Goal: Information Seeking & Learning: Learn about a topic

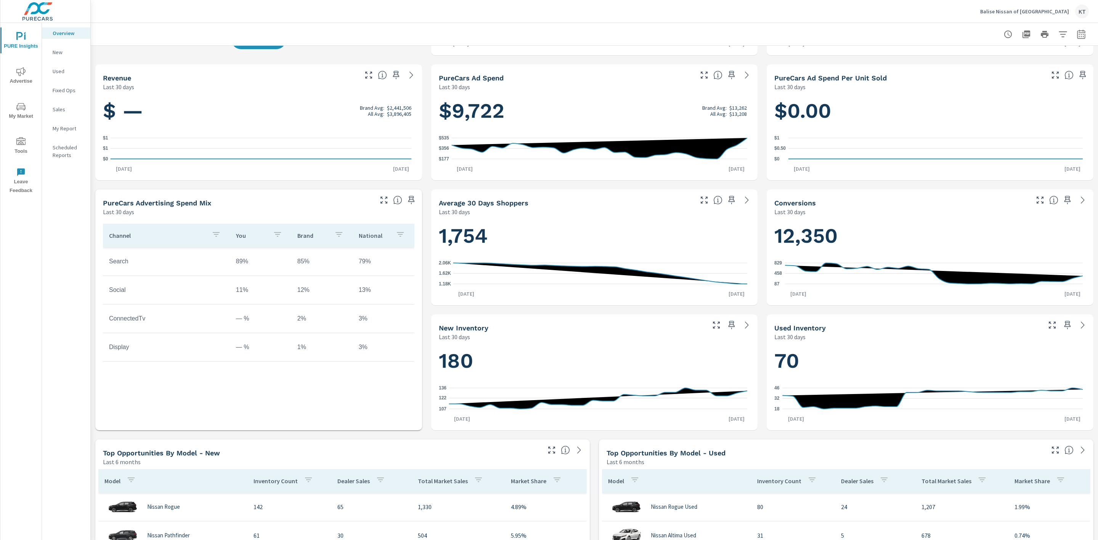
scroll to position [286, 0]
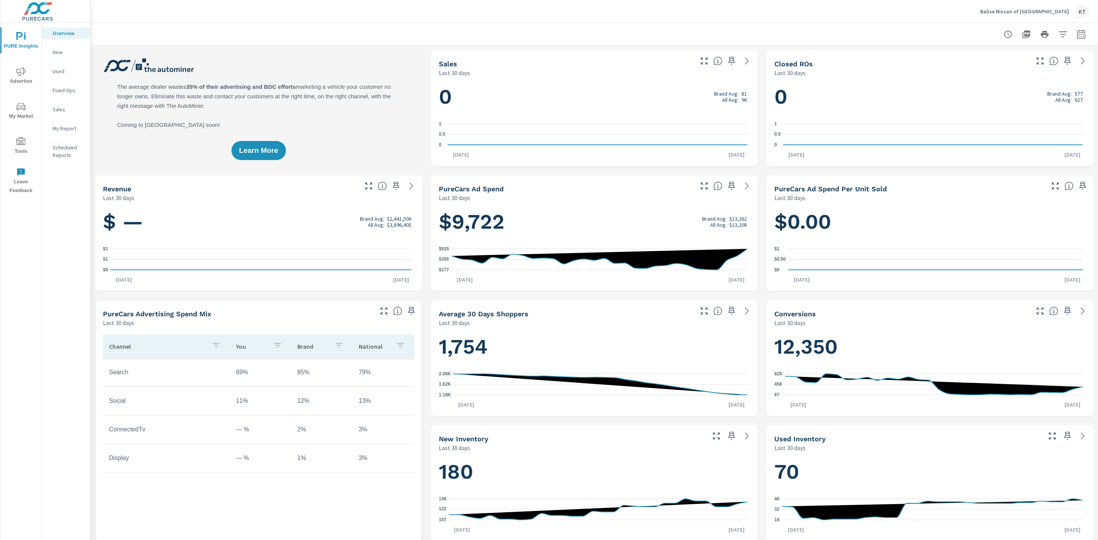
click at [15, 108] on span "My Market" at bounding box center [21, 111] width 37 height 19
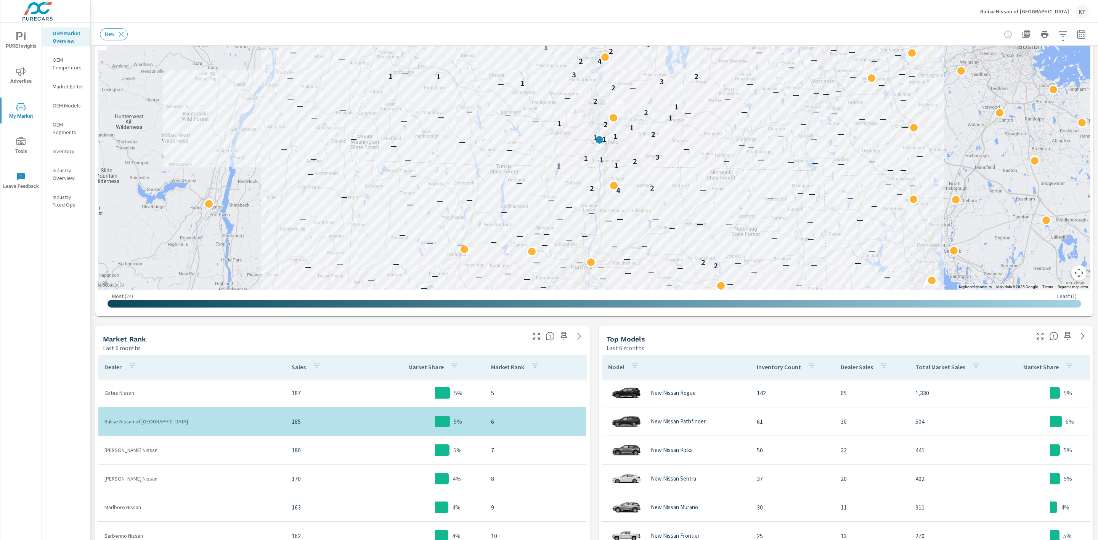
scroll to position [114, 0]
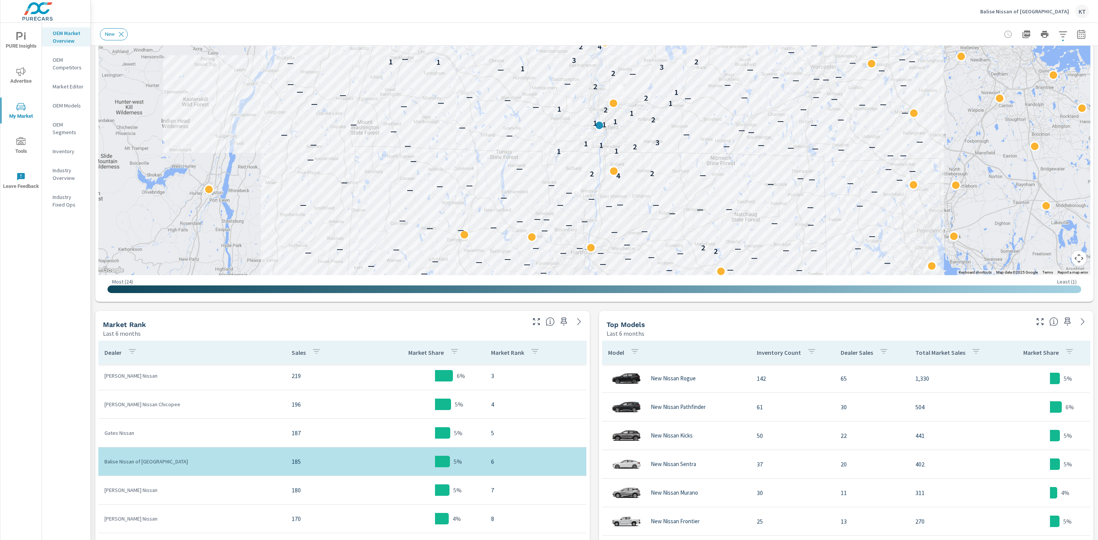
scroll to position [57, 0]
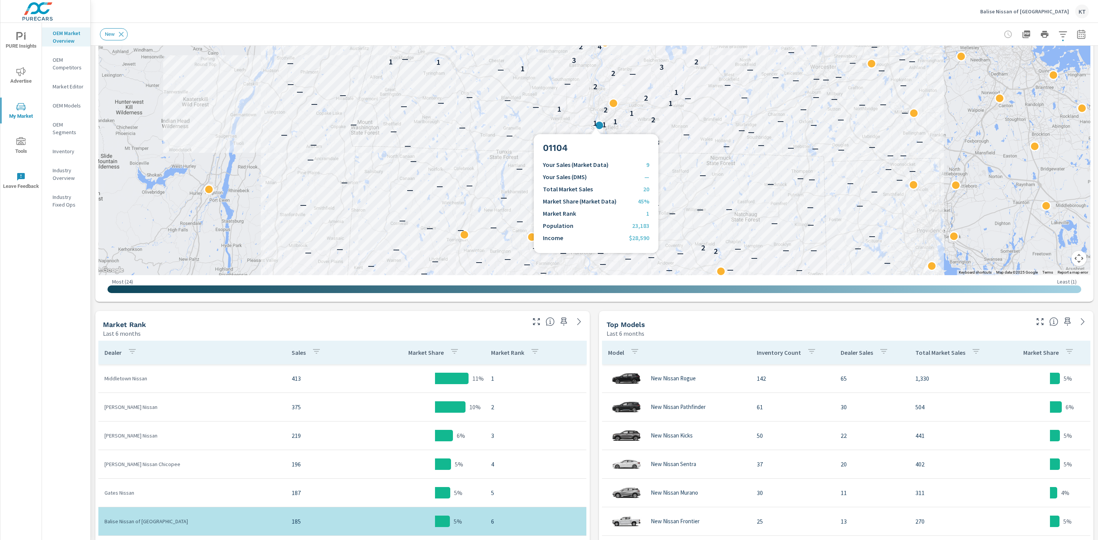
click at [599, 125] on div "1" at bounding box center [604, 125] width 10 height 10
click at [593, 124] on p "1" at bounding box center [595, 123] width 4 height 9
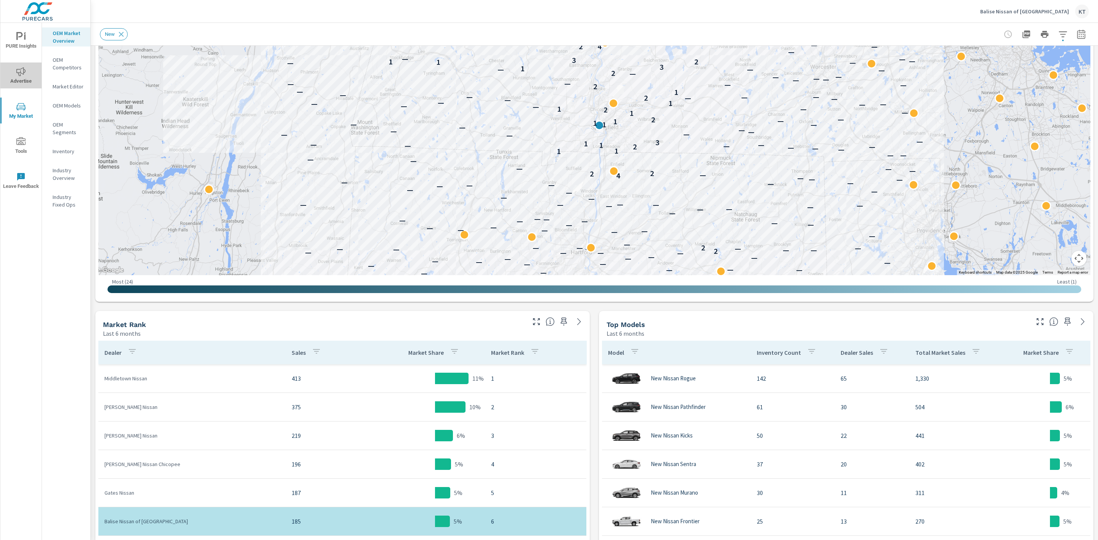
click at [19, 71] on icon "nav menu" at bounding box center [20, 71] width 9 height 9
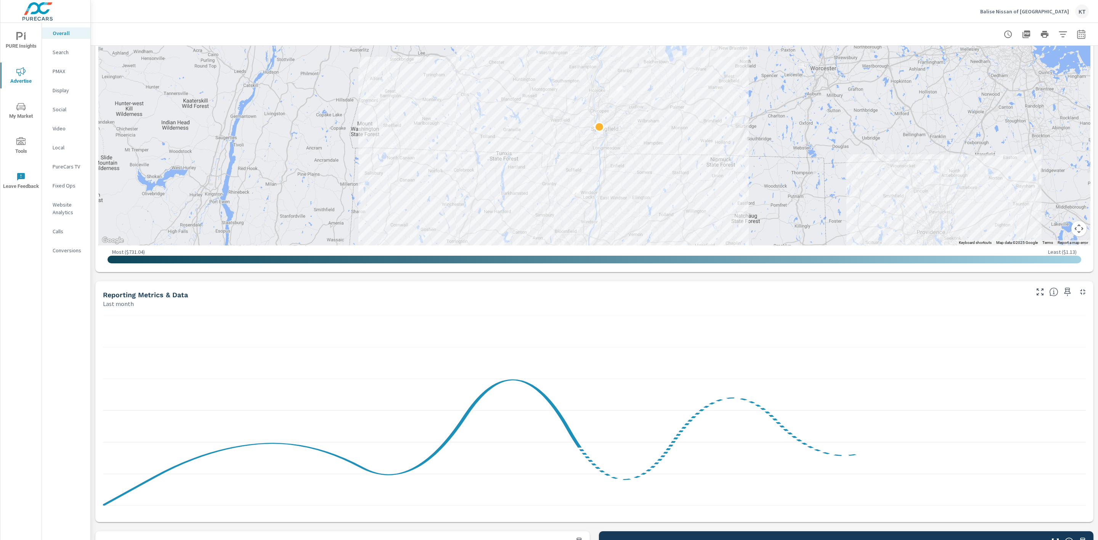
scroll to position [457, 0]
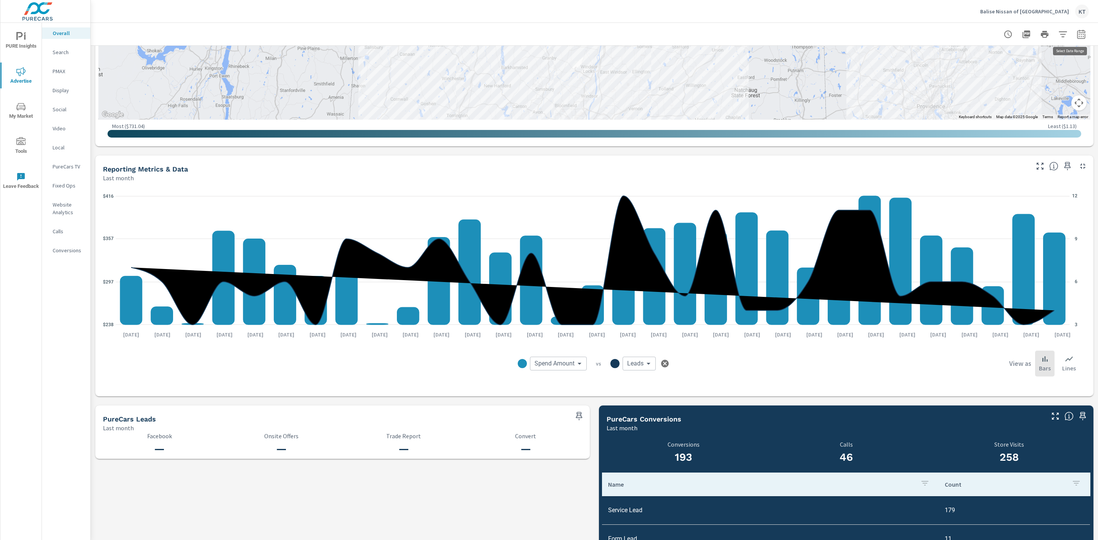
click at [1076, 34] on icon "button" at bounding box center [1080, 34] width 9 height 9
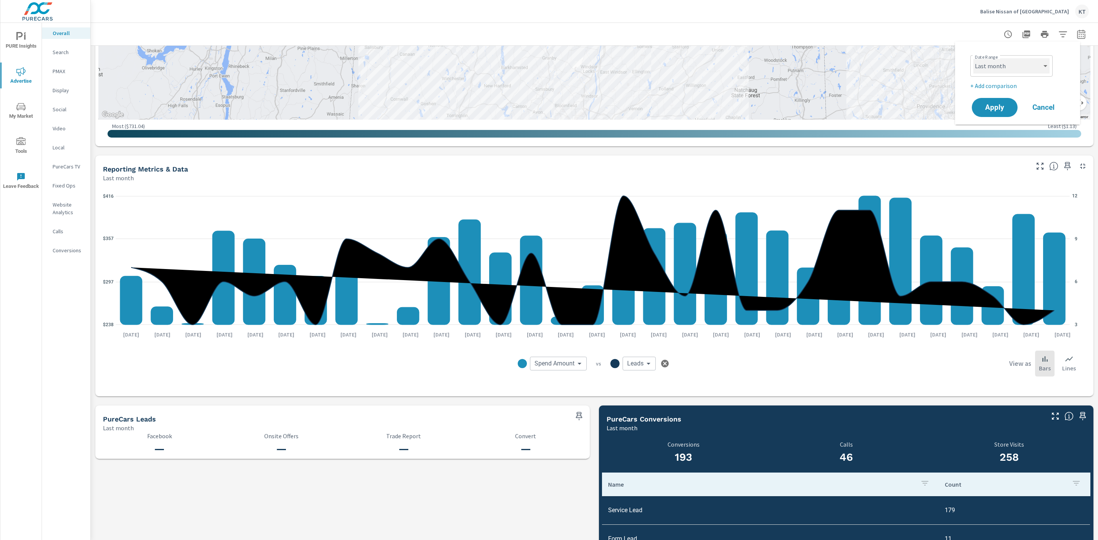
click at [1002, 63] on select "Custom [DATE] Last week Last 7 days Last 14 days Last 30 days Last 45 days Last…" at bounding box center [1011, 65] width 76 height 15
click at [973, 58] on select "Custom [DATE] Last week Last 7 days Last 14 days Last 30 days Last 45 days Last…" at bounding box center [1011, 65] width 76 height 15
select select "Year to date"
click at [982, 85] on p "+ Add comparison" at bounding box center [1019, 85] width 98 height 9
click at [1003, 98] on select "Custom Previous period Previous month Previous year" at bounding box center [1011, 99] width 76 height 15
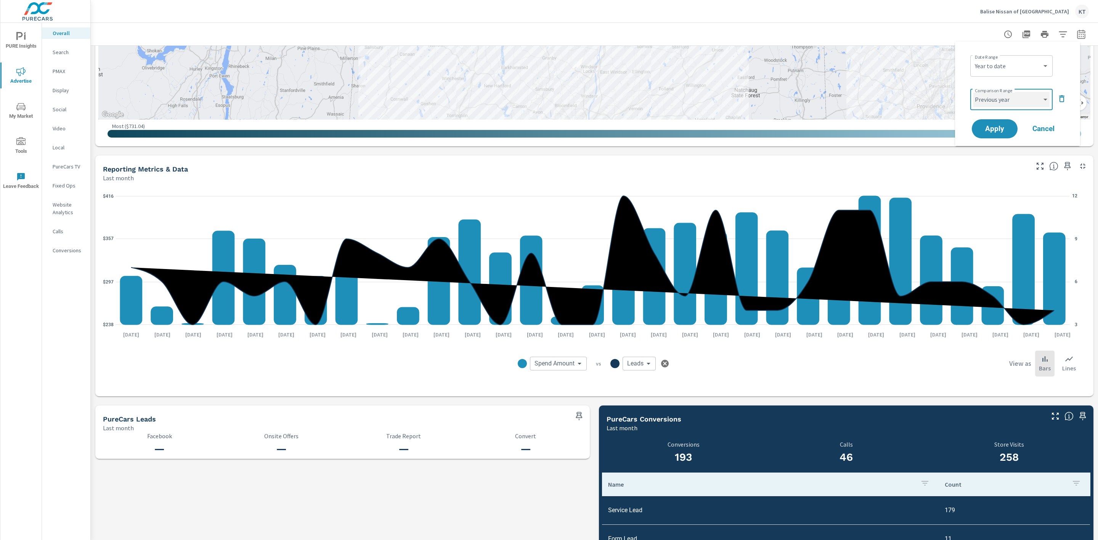
click at [973, 92] on select "Custom Previous period Previous month Previous year" at bounding box center [1011, 99] width 76 height 15
select select "Previous year"
click at [993, 128] on span "Apply" at bounding box center [994, 128] width 31 height 7
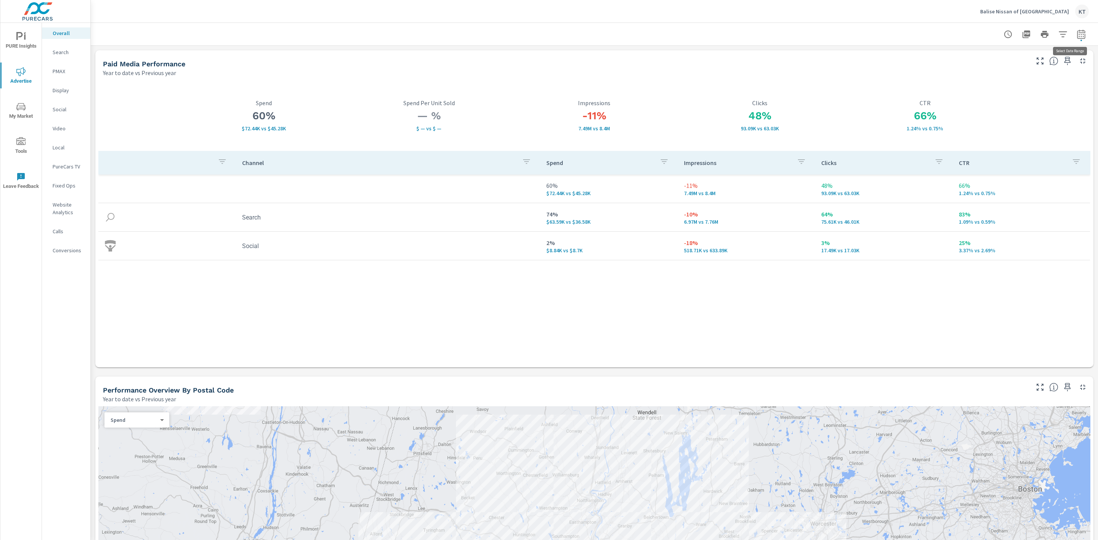
click at [1076, 35] on icon "button" at bounding box center [1080, 34] width 9 height 9
select select "Year to date"
select select "Previous year"
click at [590, 280] on div "Channel Spend Impressions Clicks CTR 60% $72.44K vs $45.28K -11% 7.49M vs 8.4M …" at bounding box center [594, 252] width 992 height 202
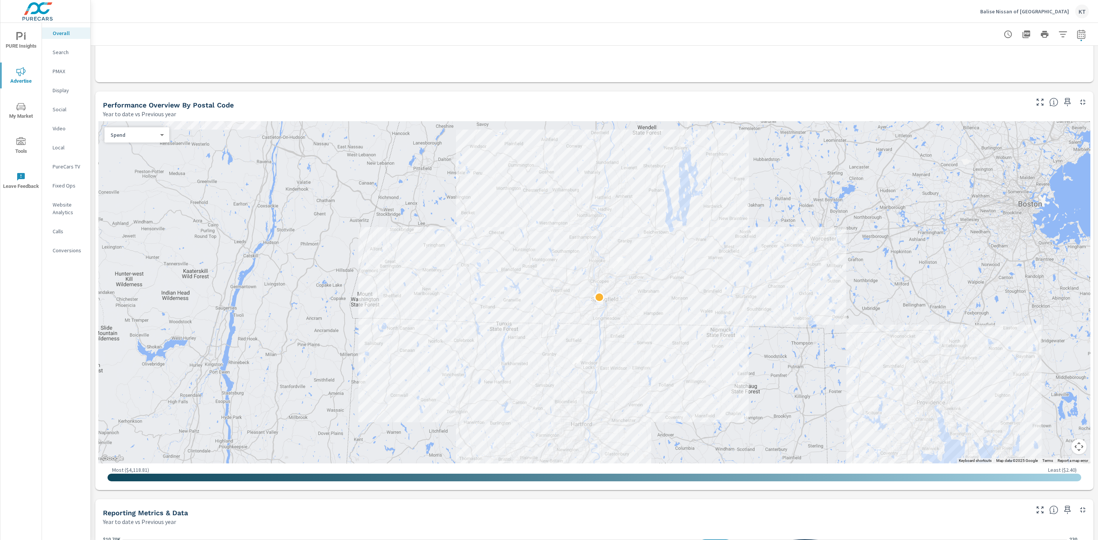
scroll to position [286, 0]
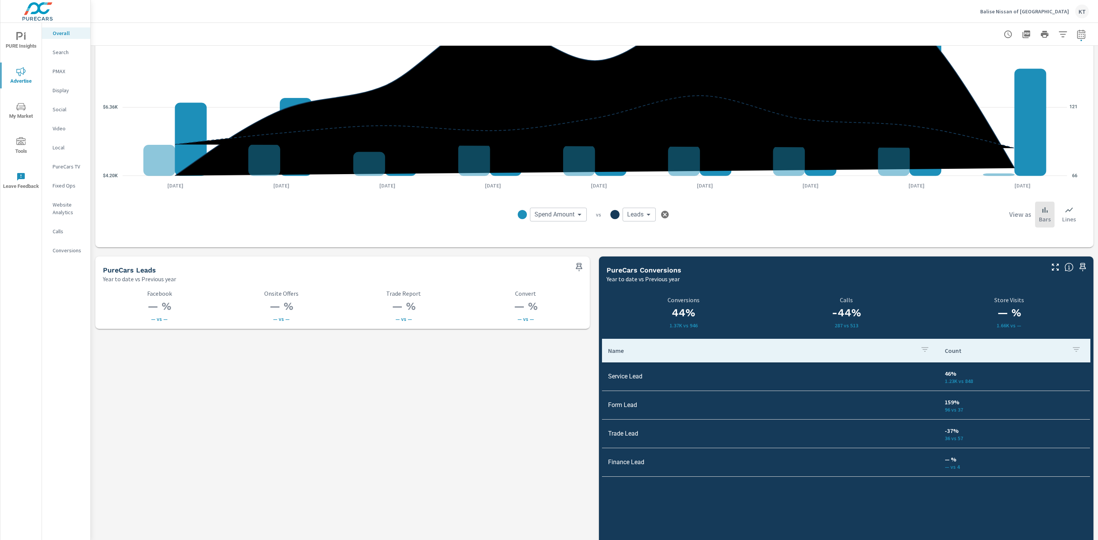
scroll to position [892, 0]
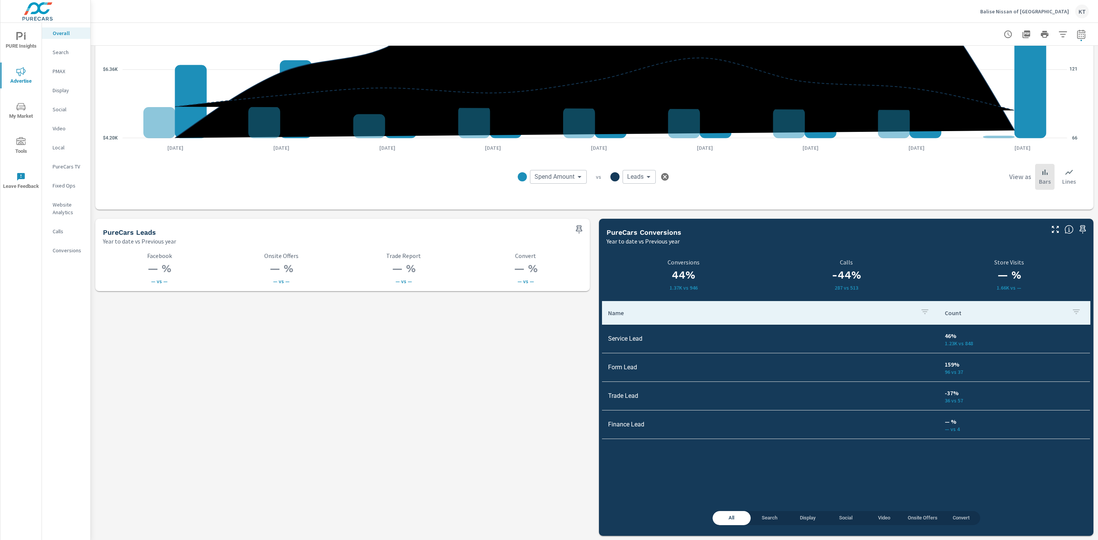
click at [763, 519] on span "Search" at bounding box center [769, 518] width 29 height 9
click at [28, 43] on span "PURE Insights" at bounding box center [21, 41] width 37 height 19
